Goal: Task Accomplishment & Management: Manage account settings

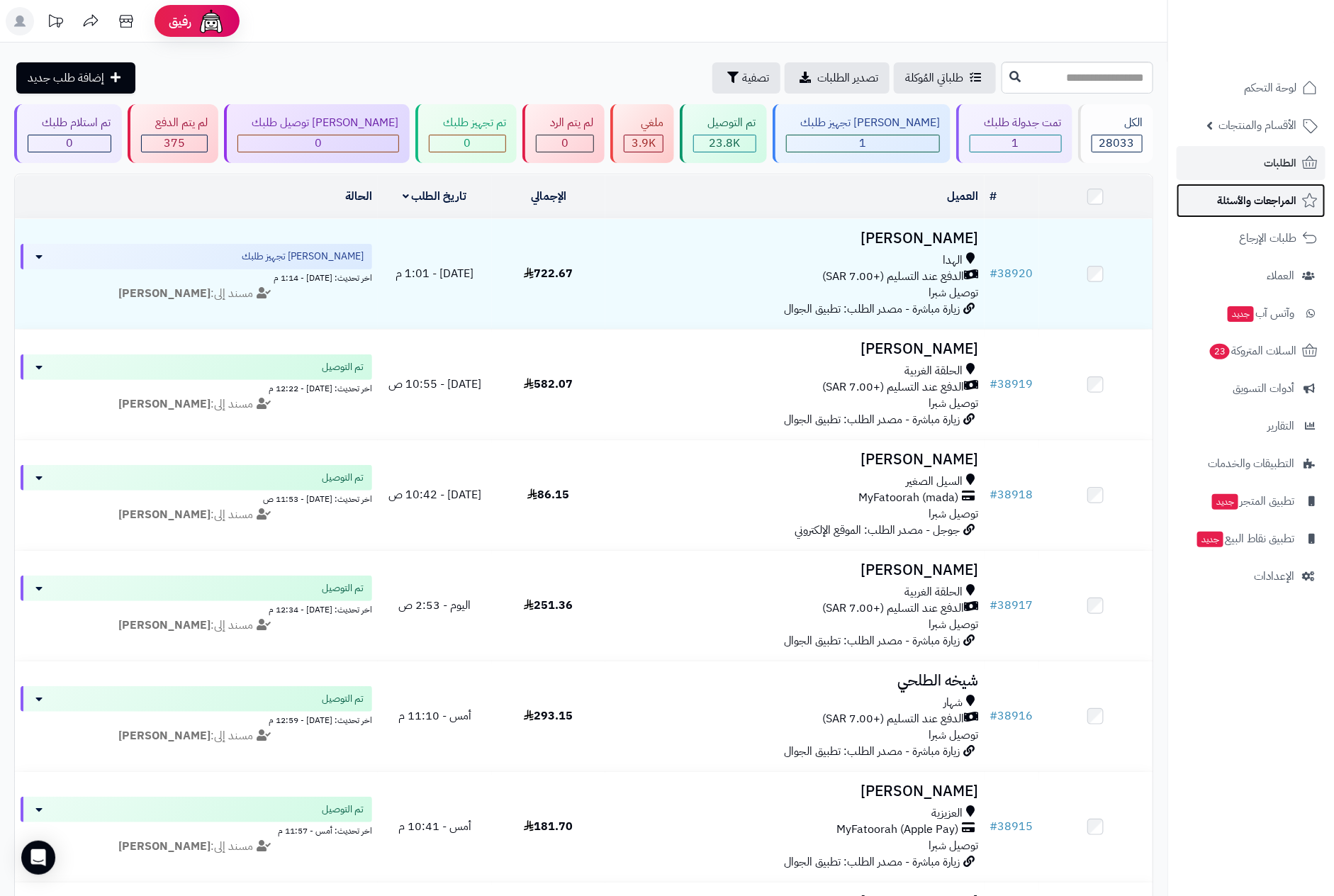
click at [1272, 202] on span "المراجعات والأسئلة" at bounding box center [1256, 201] width 79 height 20
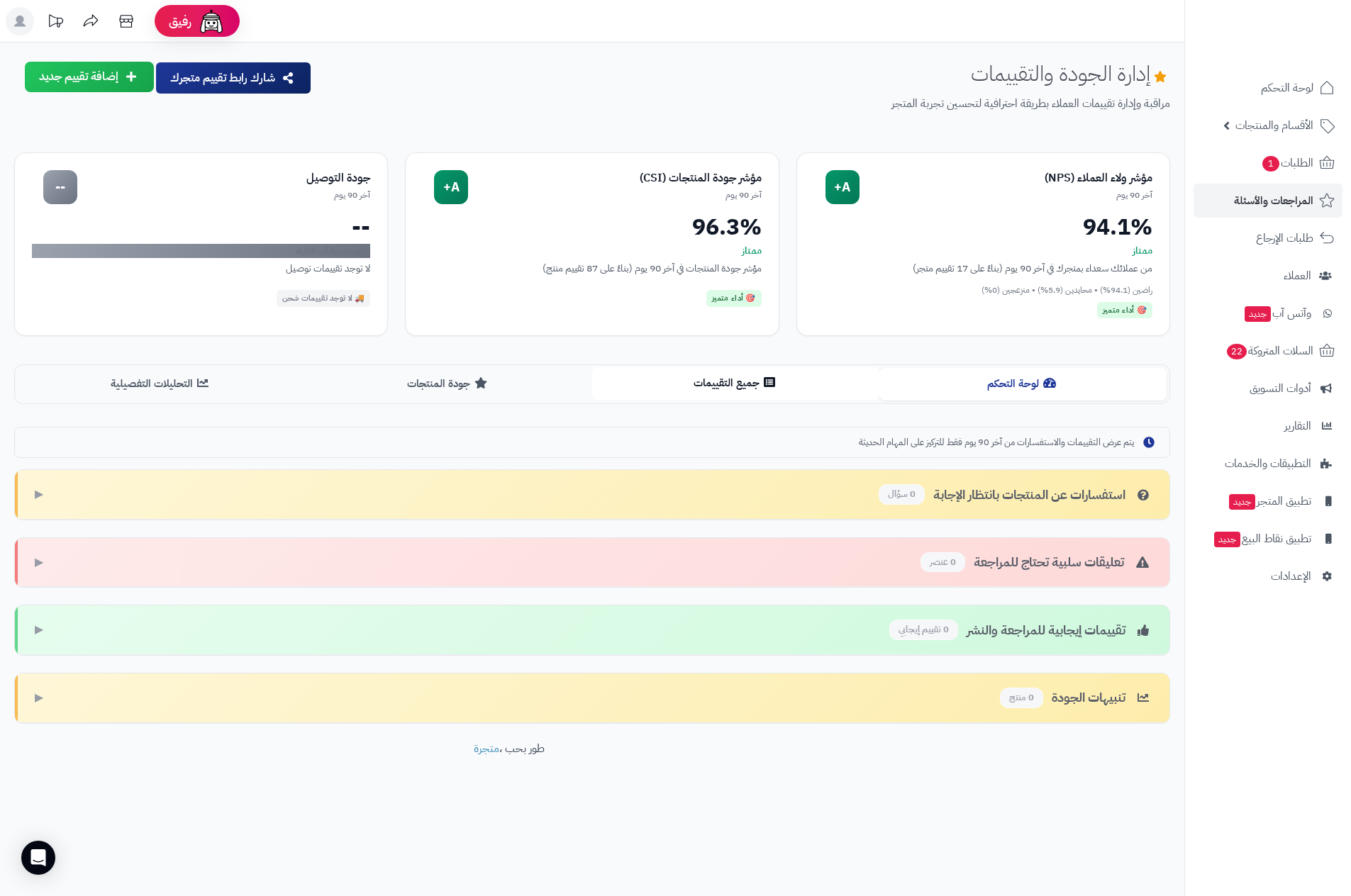
click at [691, 383] on button "جميع التقييمات" at bounding box center [735, 383] width 287 height 32
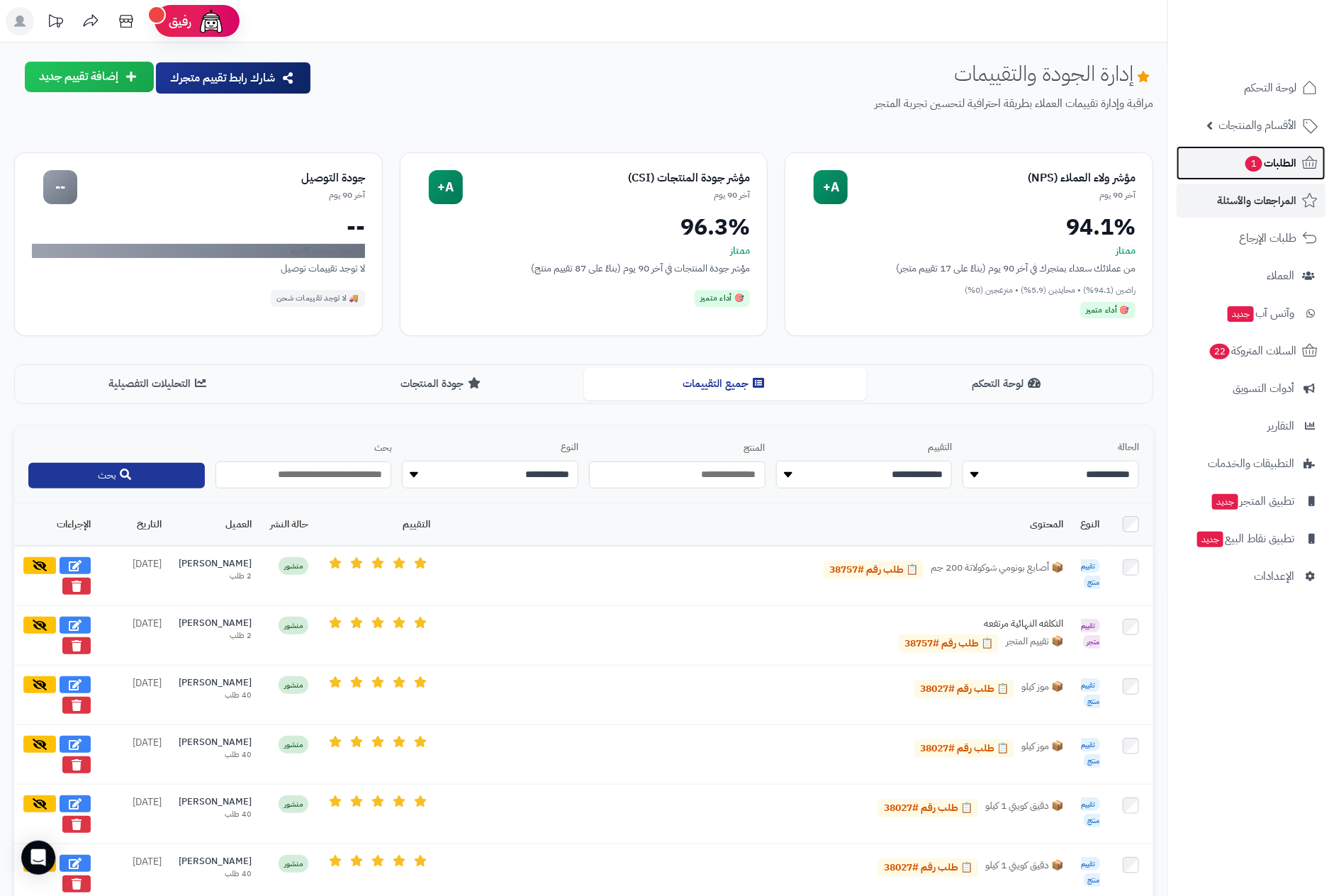
click at [1266, 162] on span "الطلبات 1" at bounding box center [1270, 163] width 52 height 20
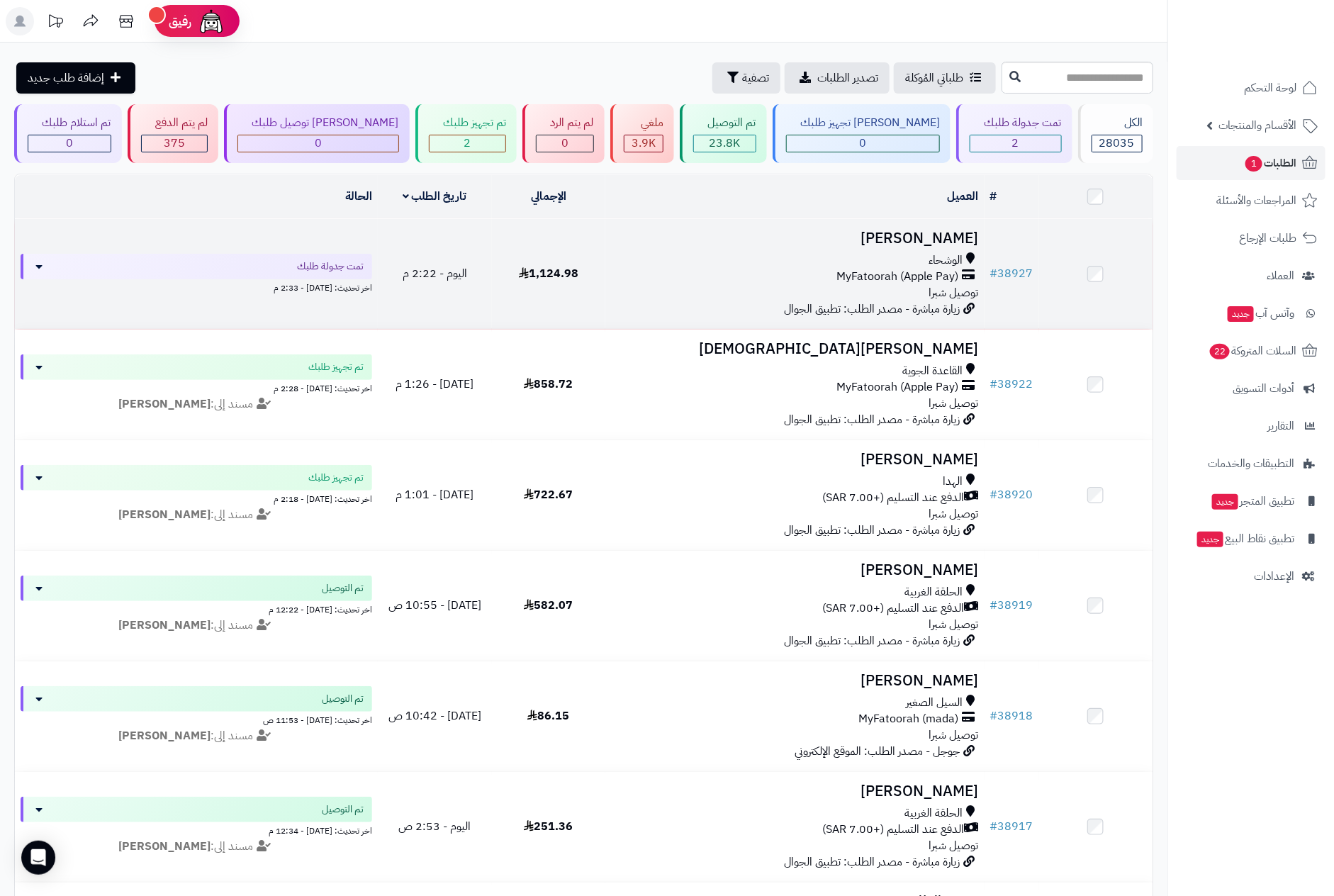
click at [851, 251] on td "[PERSON_NAME] الوشحاء MyFatoorah (Apple Pay) توصيل شبرا زيارة مباشرة - مصدر الط…" at bounding box center [795, 273] width 379 height 110
click at [909, 266] on div "الوشحاء" at bounding box center [795, 260] width 367 height 16
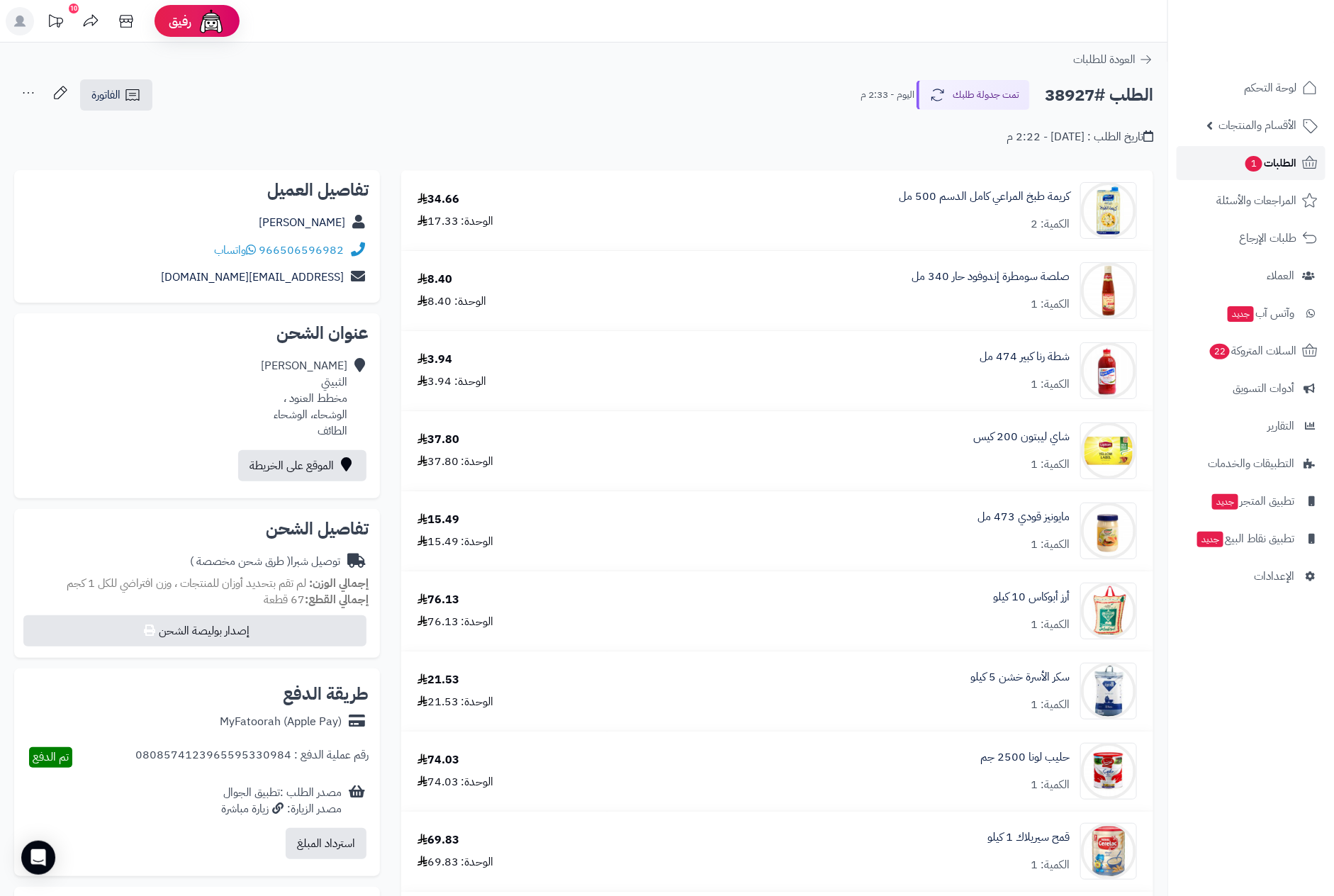
click at [1284, 160] on span "الطلبات 1" at bounding box center [1270, 163] width 52 height 20
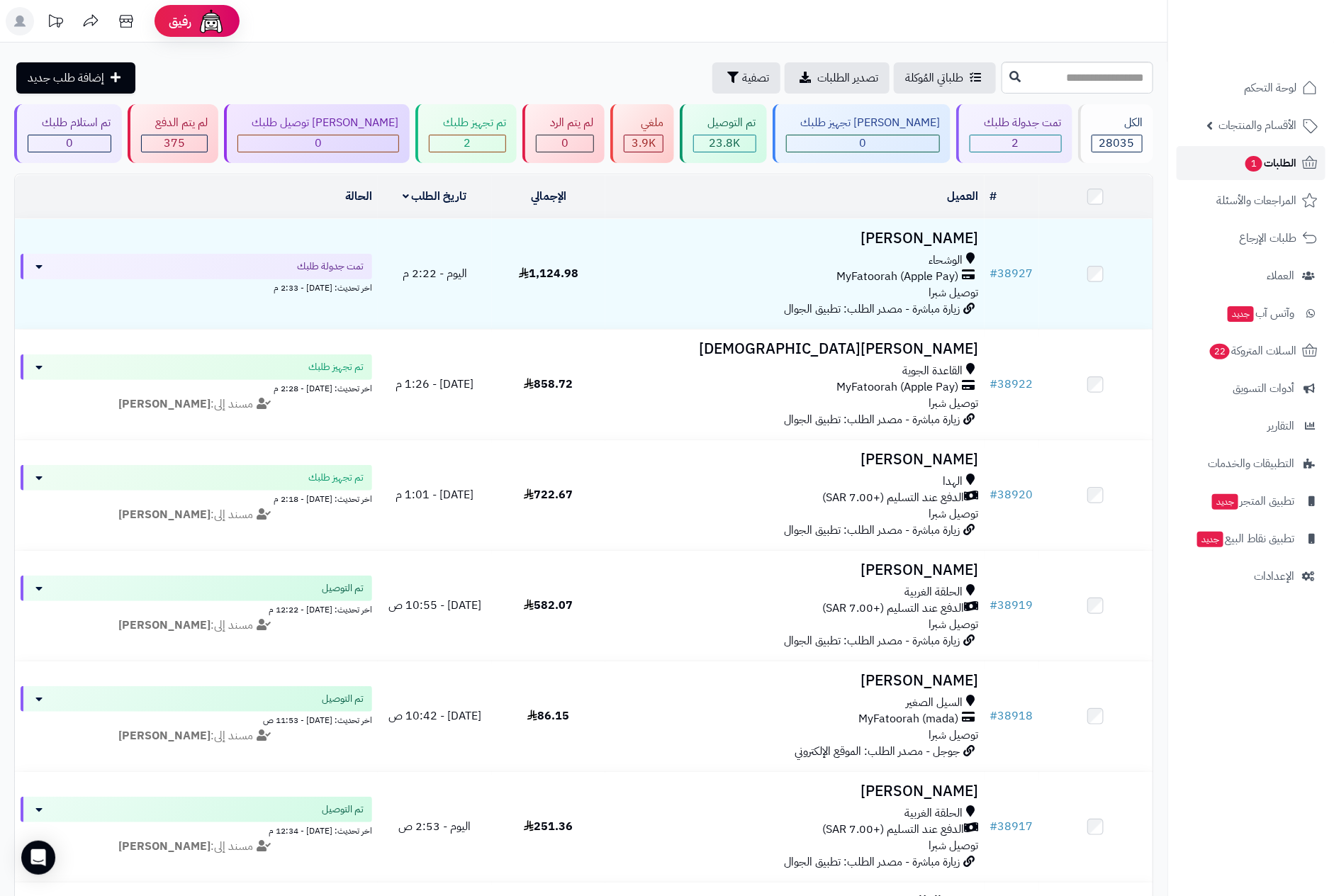
click at [1244, 151] on link "الطلبات 1" at bounding box center [1251, 163] width 148 height 34
